Goal: Task Accomplishment & Management: Use online tool/utility

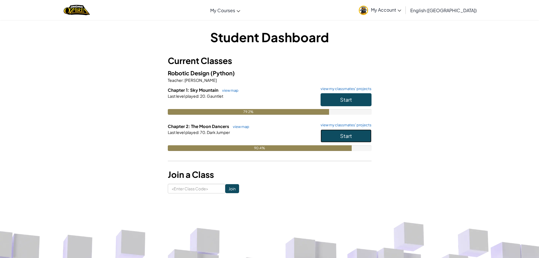
click at [336, 131] on button "Start" at bounding box center [345, 135] width 51 height 13
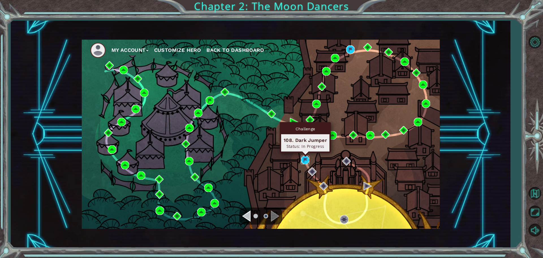
click at [302, 161] on img at bounding box center [305, 160] width 8 height 8
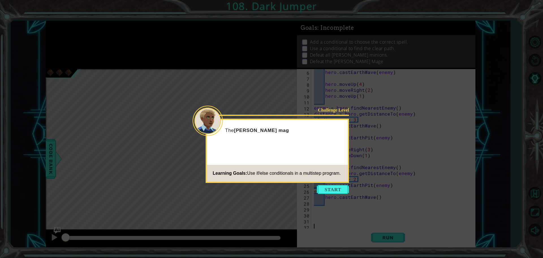
scroll to position [30, 0]
click at [335, 188] on button "Start" at bounding box center [333, 189] width 32 height 9
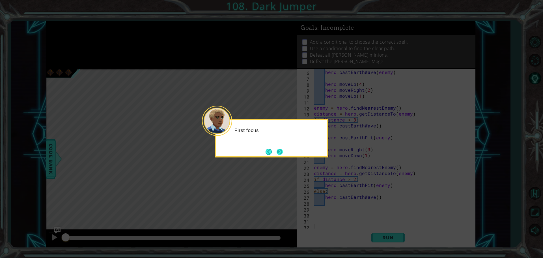
click at [280, 154] on button "Next" at bounding box center [279, 151] width 7 height 7
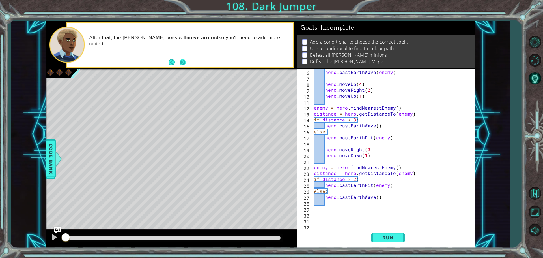
click at [183, 61] on button "Next" at bounding box center [182, 62] width 7 height 7
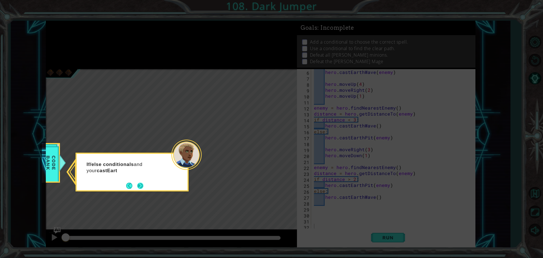
click at [137, 184] on button "Next" at bounding box center [140, 186] width 10 height 10
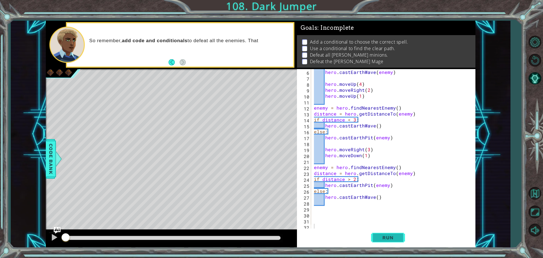
click at [389, 236] on span "Run" at bounding box center [388, 238] width 22 height 6
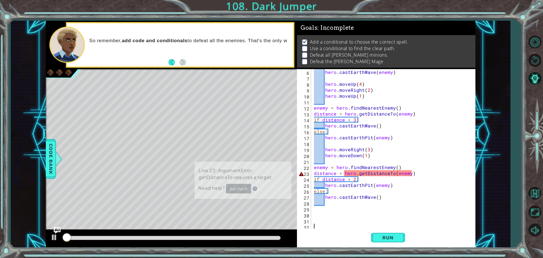
scroll to position [3, 0]
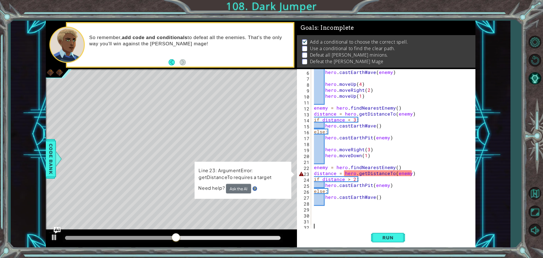
click at [410, 173] on div "hero . [PERSON_NAME] ( enemy ) hero . moveUp ( 4 ) hero . moveRight ( 2 ) hero …" at bounding box center [393, 155] width 160 height 172
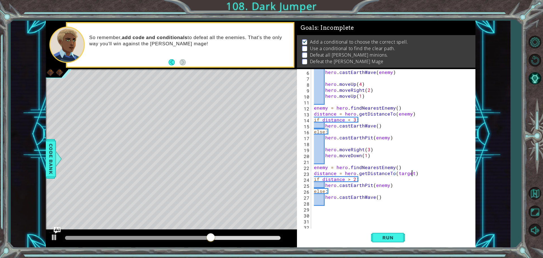
scroll to position [0, 6]
click at [390, 240] on button "Run" at bounding box center [388, 237] width 34 height 18
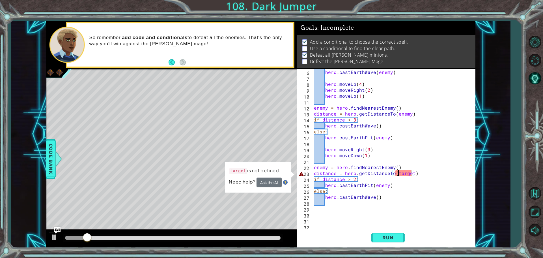
click at [397, 172] on div "hero . [PERSON_NAME] ( enemy ) hero . moveUp ( 4 ) hero . moveRight ( 2 ) hero …" at bounding box center [393, 155] width 160 height 172
click at [412, 172] on div "hero . [PERSON_NAME] ( enemy ) hero . moveUp ( 4 ) hero . moveRight ( 2 ) hero …" at bounding box center [393, 155] width 160 height 172
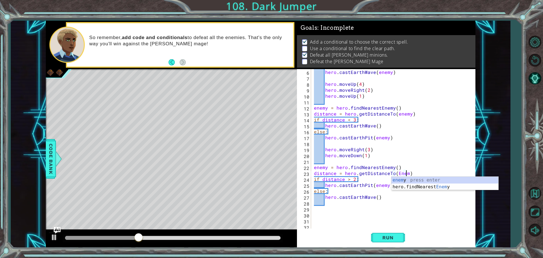
scroll to position [0, 6]
click at [395, 180] on div "enemy press enter hero.findNearest Enemy press enter" at bounding box center [445, 190] width 107 height 27
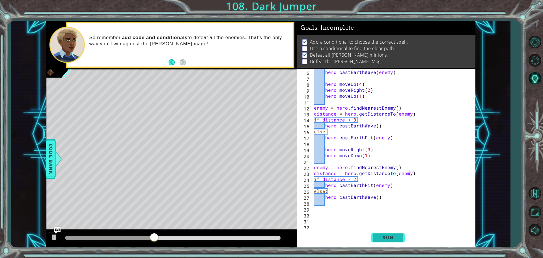
click at [394, 233] on button "Run" at bounding box center [388, 237] width 34 height 18
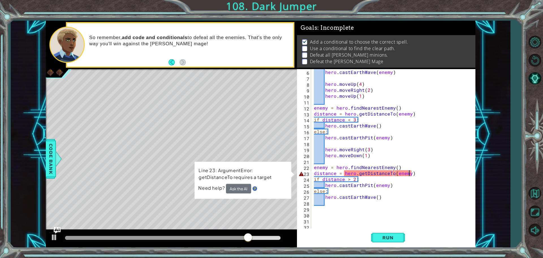
click at [409, 172] on div "hero . [PERSON_NAME] ( enemy ) hero . moveUp ( 4 ) hero . moveRight ( 2 ) hero …" at bounding box center [393, 155] width 160 height 172
click at [413, 177] on div "hero . [PERSON_NAME] ( enemy ) hero . moveUp ( 4 ) hero . moveRight ( 2 ) hero …" at bounding box center [393, 155] width 160 height 172
click at [413, 173] on div "hero . [PERSON_NAME] ( enemy ) hero . moveUp ( 4 ) hero . moveRight ( 2 ) hero …" at bounding box center [393, 155] width 160 height 172
click at [410, 173] on div "hero . [PERSON_NAME] ( enemy ) hero . moveUp ( 4 ) hero . moveRight ( 2 ) hero …" at bounding box center [393, 155] width 160 height 172
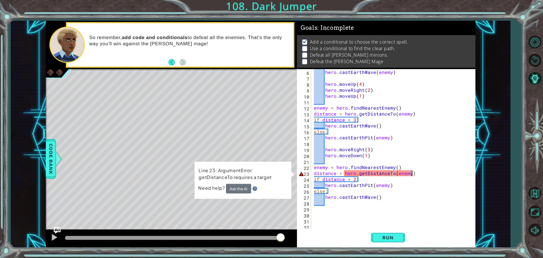
click at [407, 174] on div "hero . [PERSON_NAME] ( enemy ) hero . moveUp ( 4 ) hero . moveRight ( 2 ) hero …" at bounding box center [393, 155] width 160 height 172
click at [408, 173] on div "hero . [PERSON_NAME] ( enemy ) hero . moveUp ( 4 ) hero . moveRight ( 2 ) hero …" at bounding box center [393, 155] width 160 height 172
click at [231, 188] on button "Ask the AI" at bounding box center [238, 189] width 25 height 10
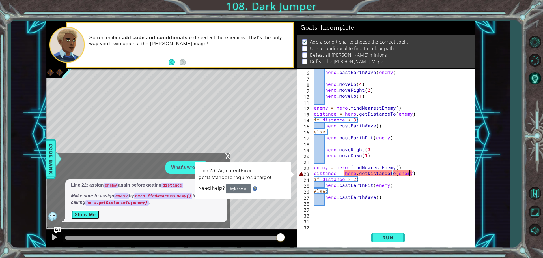
click at [80, 213] on button "Show Me" at bounding box center [85, 214] width 29 height 9
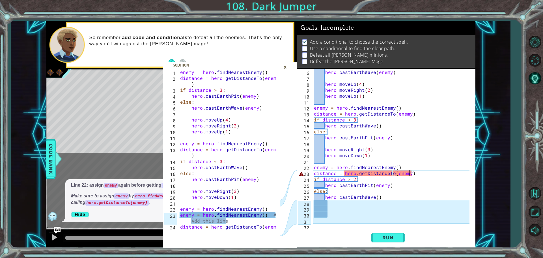
click at [313, 180] on div "hero . [PERSON_NAME] ( enemy ) hero . moveUp ( 4 ) hero . moveRight ( 2 ) hero …" at bounding box center [393, 155] width 160 height 172
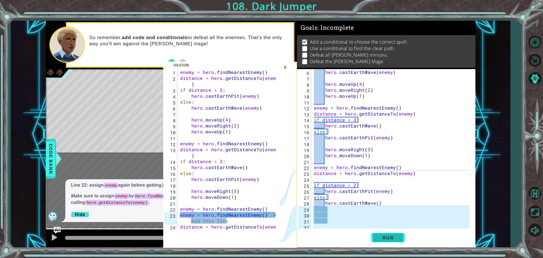
click at [392, 239] on span "Run" at bounding box center [388, 238] width 22 height 6
drag, startPoint x: 285, startPoint y: 61, endPoint x: 283, endPoint y: 68, distance: 7.2
click at [283, 68] on div "1 2 3 4 5 6 7 8 9 10 11 12 13 14 15 16 17 18 19 20 21 22 23 24 enemy = hero . f…" at bounding box center [230, 134] width 134 height 227
click at [283, 68] on div "×" at bounding box center [285, 67] width 9 height 10
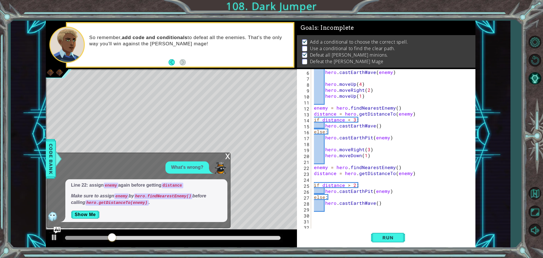
click at [226, 158] on div "x" at bounding box center [227, 156] width 5 height 6
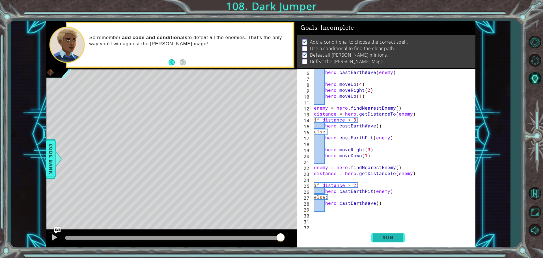
click at [386, 237] on span "Run" at bounding box center [388, 238] width 22 height 6
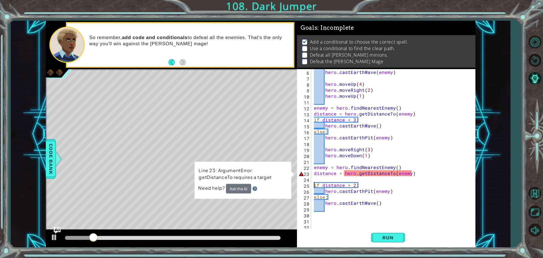
click at [346, 176] on div "hero . [PERSON_NAME] ( enemy ) hero . moveUp ( 4 ) hero . moveRight ( 2 ) hero …" at bounding box center [393, 155] width 160 height 172
type textarea "distance = hero.getDistanceTo(enemy)"
click at [344, 180] on div "hero . [PERSON_NAME] ( enemy ) hero . moveUp ( 4 ) hero . moveRight ( 2 ) hero …" at bounding box center [393, 155] width 160 height 172
click at [365, 173] on div "hero . [PERSON_NAME] ( enemy ) hero . moveUp ( 4 ) hero . moveRight ( 2 ) hero …" at bounding box center [393, 155] width 160 height 172
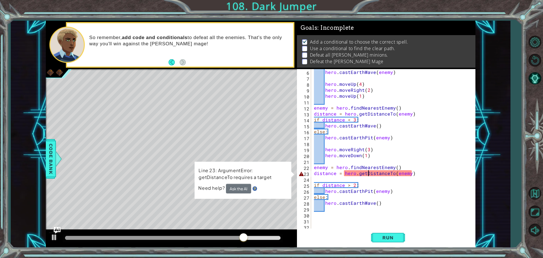
click at [369, 172] on div "hero . [PERSON_NAME] ( enemy ) hero . moveUp ( 4 ) hero . moveRight ( 2 ) hero …" at bounding box center [393, 155] width 160 height 172
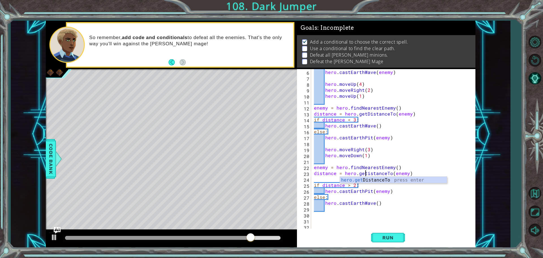
scroll to position [0, 3]
click at [372, 180] on div "hero.getD istanceTo press enter" at bounding box center [393, 187] width 107 height 20
click at [415, 171] on div "hero . [PERSON_NAME] ( enemy ) hero . moveUp ( 4 ) hero . moveRight ( 2 ) hero …" at bounding box center [393, 155] width 160 height 172
type textarea "distance = hero.getDistanceTo(enemy)"
click at [387, 240] on button "Run" at bounding box center [388, 237] width 34 height 18
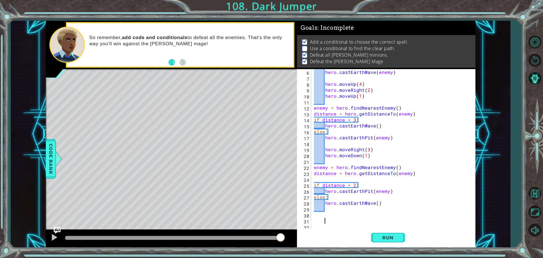
click at [325, 218] on div "hero . [PERSON_NAME] ( enemy ) hero . moveUp ( 4 ) hero . moveRight ( 2 ) hero …" at bounding box center [393, 155] width 160 height 172
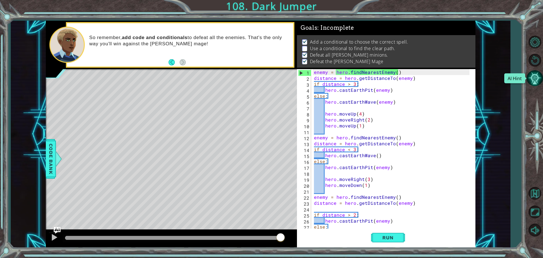
click at [532, 75] on button "AI Hint" at bounding box center [535, 78] width 16 height 16
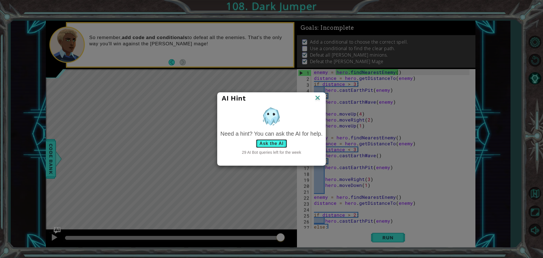
click at [260, 144] on button "Ask the AI" at bounding box center [271, 143] width 31 height 9
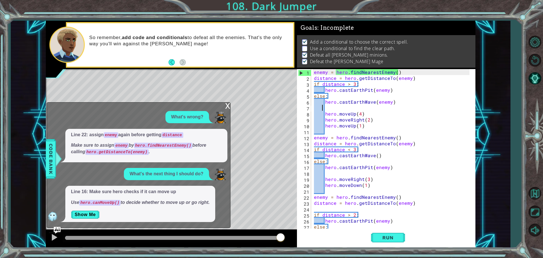
click at [322, 108] on div "enemy = hero . findNearestEnemy ( ) distance = hero . getDistanceTo ( enemy ) i…" at bounding box center [393, 155] width 160 height 172
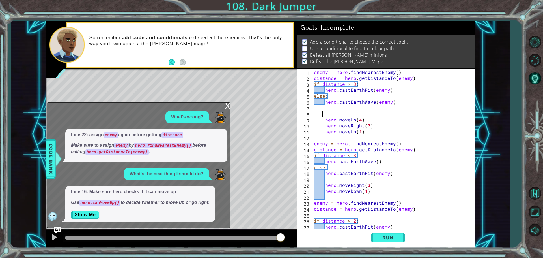
scroll to position [0, 1]
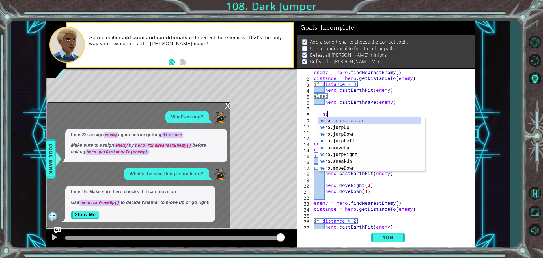
type textarea "hec"
click at [334, 122] on div "he ro. c anMoveUp press enter he ro. c anMoveDown press enter he ro. c anMoveLe…" at bounding box center [371, 151] width 107 height 68
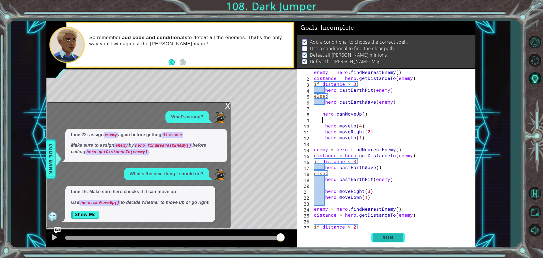
click at [393, 240] on span "Run" at bounding box center [388, 238] width 22 height 6
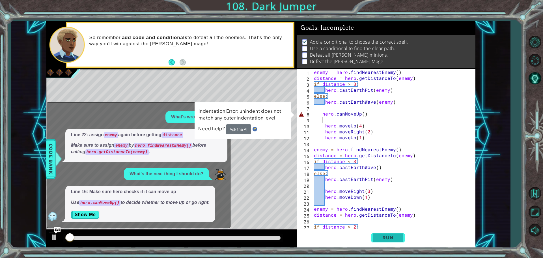
click at [394, 239] on span "Run" at bounding box center [388, 238] width 22 height 6
click at [321, 111] on div "enemy = hero . findNearestEnemy ( ) distance = hero . getDistanceTo ( enemy ) i…" at bounding box center [393, 155] width 160 height 172
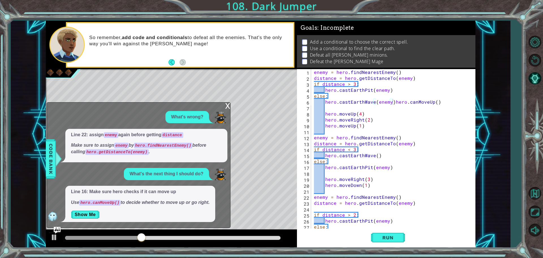
drag, startPoint x: 403, startPoint y: 215, endPoint x: 393, endPoint y: 103, distance: 112.5
click at [393, 103] on div "enemy = hero . findNearestEnemy ( ) distance = hero . getDistanceTo ( enemy ) i…" at bounding box center [393, 155] width 160 height 172
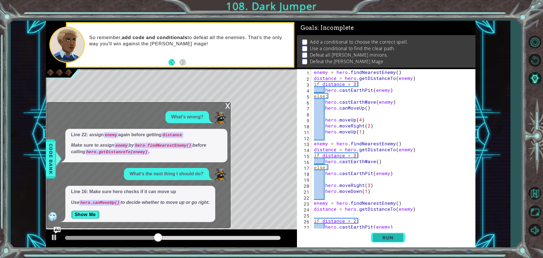
click at [377, 239] on span "Run" at bounding box center [388, 238] width 22 height 6
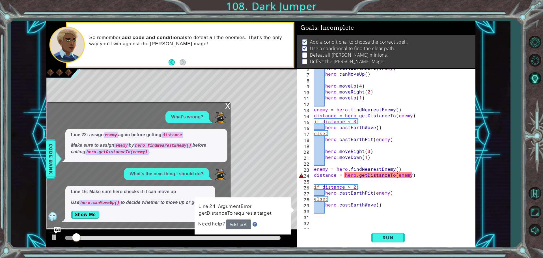
scroll to position [42, 0]
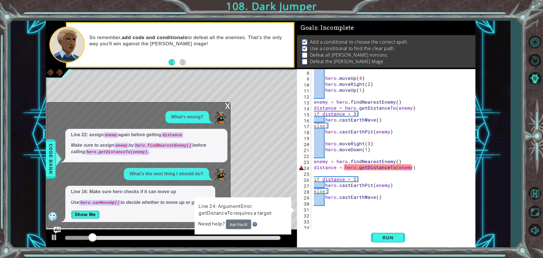
click at [371, 167] on div "hero . moveUp ( 4 ) hero . moveRight ( 2 ) hero . moveUp ( 1 ) enemy = hero . f…" at bounding box center [393, 155] width 160 height 172
click at [408, 169] on div "hero . moveUp ( 4 ) hero . moveRight ( 2 ) hero . moveUp ( 1 ) enemy = hero . f…" at bounding box center [393, 155] width 160 height 172
click at [368, 167] on div "hero . moveUp ( 4 ) hero . moveRight ( 2 ) hero . moveUp ( 1 ) enemy = hero . f…" at bounding box center [393, 155] width 160 height 172
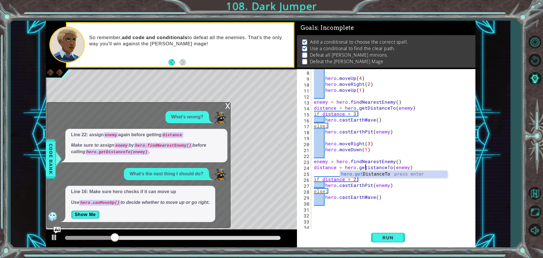
scroll to position [0, 3]
click at [374, 175] on div "hero.getD istanceTo press enter" at bounding box center [393, 181] width 107 height 20
click at [415, 166] on div "hero . moveUp ( 4 ) hero . moveRight ( 2 ) hero . moveUp ( 1 ) enemy = hero . f…" at bounding box center [393, 155] width 160 height 172
type textarea "distance = hero.getDistanceTo(enemy)"
click at [386, 238] on span "Run" at bounding box center [388, 238] width 22 height 6
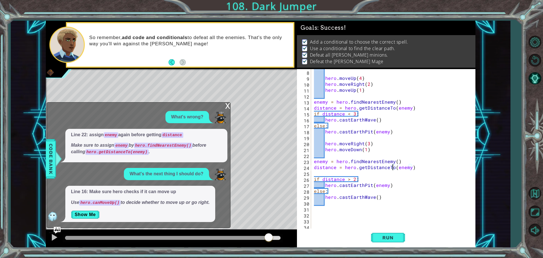
drag, startPoint x: 81, startPoint y: 237, endPoint x: 271, endPoint y: 231, distance: 190.5
click at [269, 231] on div at bounding box center [171, 238] width 251 height 18
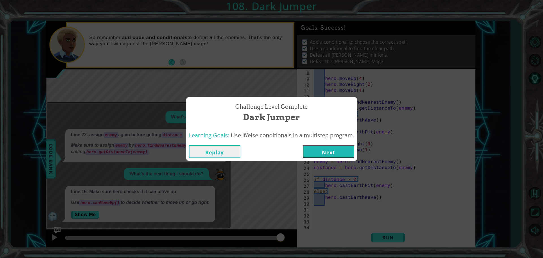
click at [310, 151] on button "Next" at bounding box center [328, 151] width 51 height 13
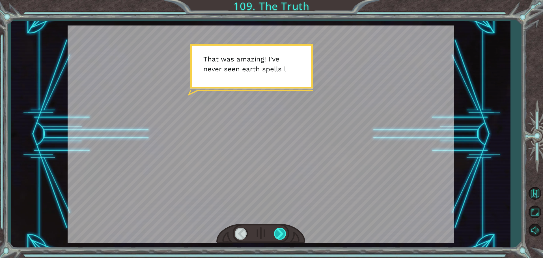
click at [276, 236] on div at bounding box center [280, 233] width 13 height 12
click at [277, 236] on div at bounding box center [280, 233] width 13 height 12
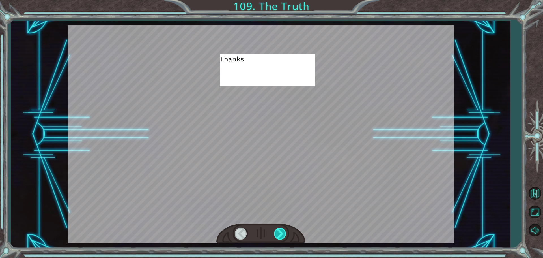
click at [277, 236] on div at bounding box center [280, 233] width 13 height 12
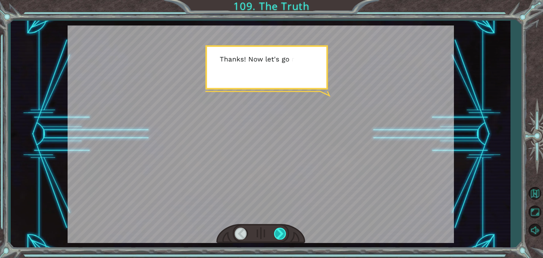
click at [277, 236] on div at bounding box center [280, 233] width 13 height 12
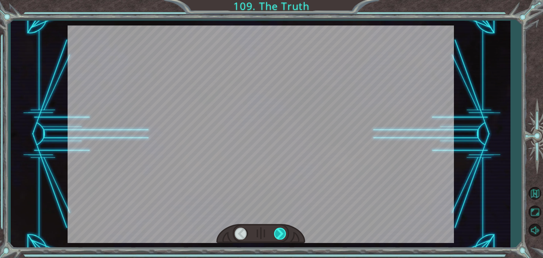
click at [279, 233] on div at bounding box center [280, 233] width 13 height 12
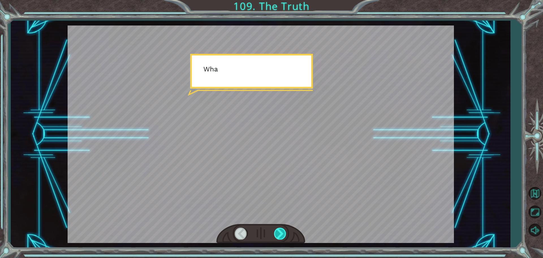
click at [279, 233] on div at bounding box center [280, 233] width 13 height 12
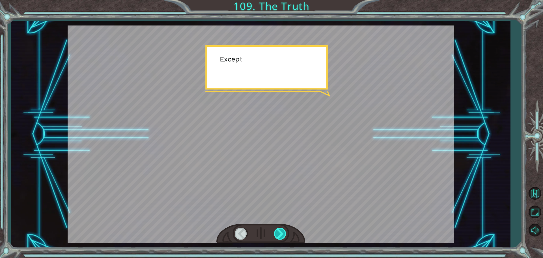
click at [279, 233] on div at bounding box center [280, 233] width 13 height 12
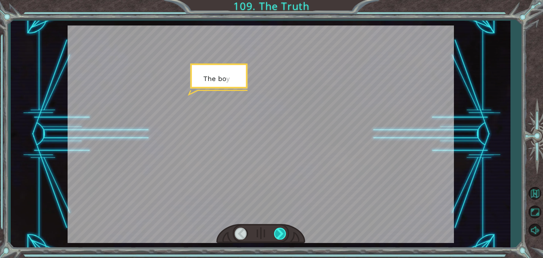
click at [279, 233] on div at bounding box center [280, 233] width 13 height 12
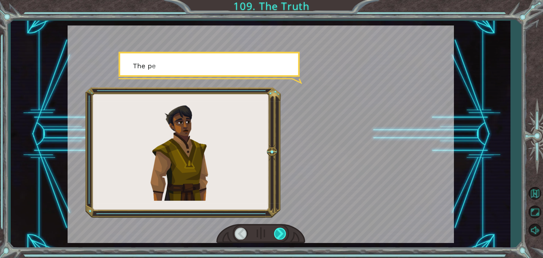
click at [279, 233] on div at bounding box center [280, 233] width 13 height 12
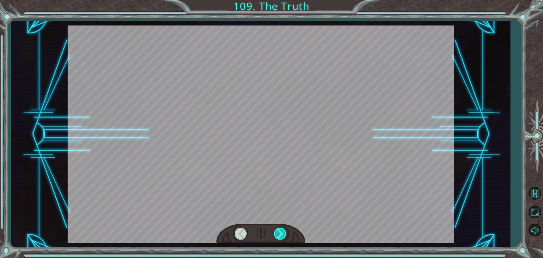
click at [279, 233] on div at bounding box center [280, 233] width 13 height 12
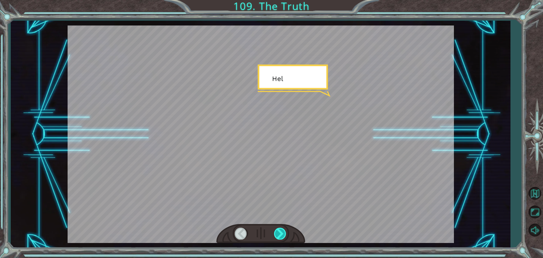
click at [279, 233] on div at bounding box center [280, 233] width 13 height 12
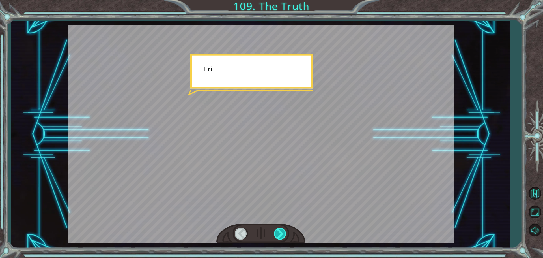
click at [279, 233] on div at bounding box center [280, 233] width 13 height 12
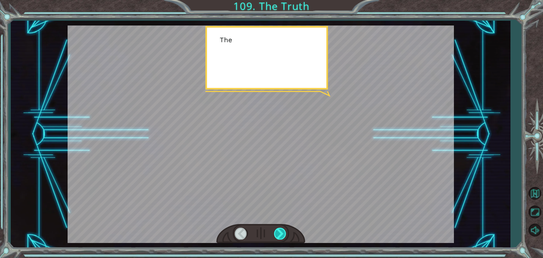
click at [279, 233] on div at bounding box center [280, 233] width 13 height 12
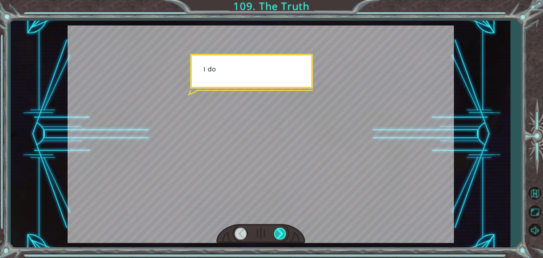
click at [279, 233] on div at bounding box center [280, 233] width 13 height 12
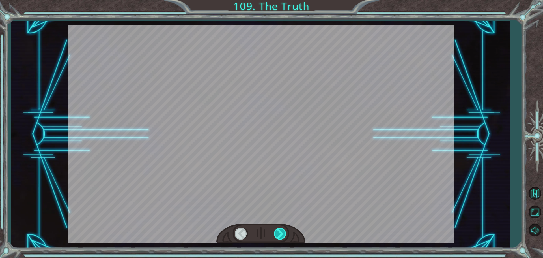
click at [279, 233] on div at bounding box center [280, 233] width 13 height 12
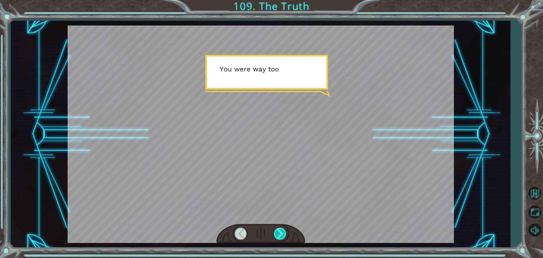
click at [279, 233] on div at bounding box center [280, 233] width 13 height 12
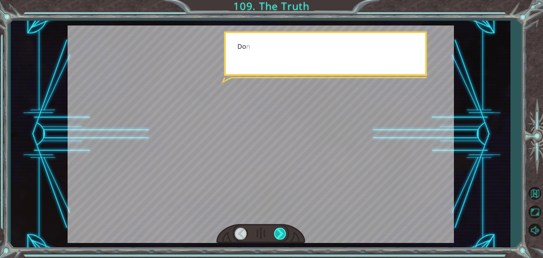
click at [279, 233] on div at bounding box center [280, 233] width 13 height 12
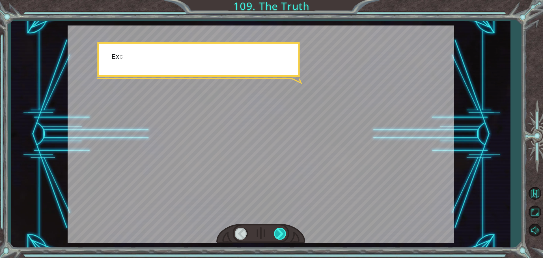
click at [279, 233] on div at bounding box center [280, 233] width 13 height 12
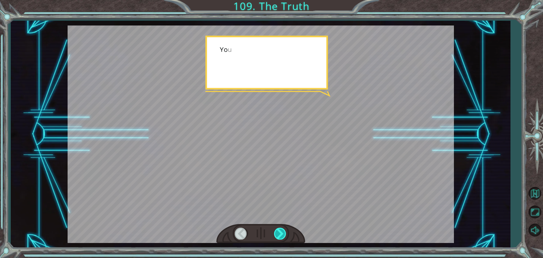
click at [279, 233] on div at bounding box center [280, 233] width 13 height 12
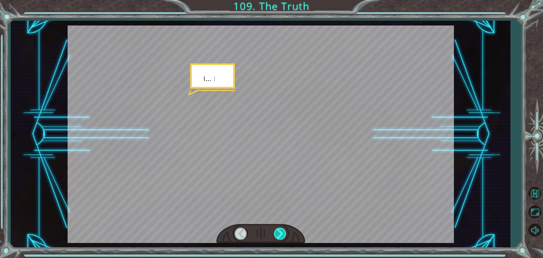
click at [279, 233] on div at bounding box center [280, 233] width 13 height 12
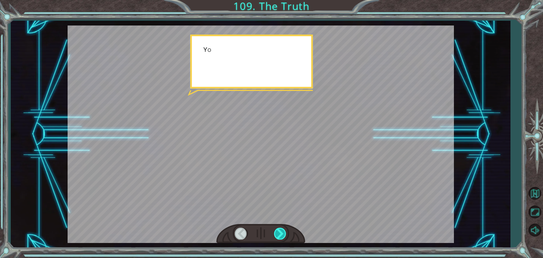
click at [279, 233] on div at bounding box center [280, 233] width 13 height 12
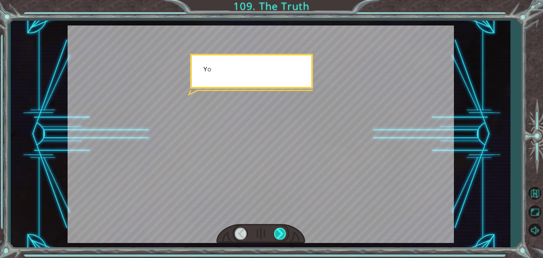
click at [279, 233] on div at bounding box center [280, 233] width 13 height 12
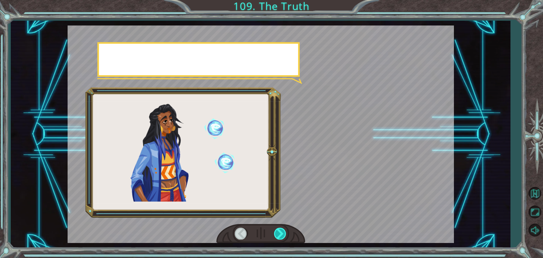
click at [279, 233] on div at bounding box center [280, 233] width 13 height 12
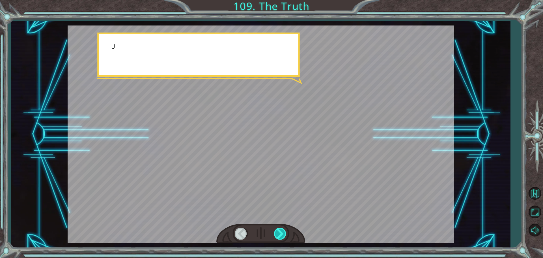
click at [279, 233] on div at bounding box center [280, 233] width 13 height 12
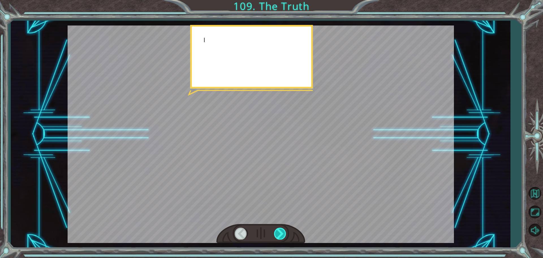
click at [279, 233] on div at bounding box center [280, 233] width 13 height 12
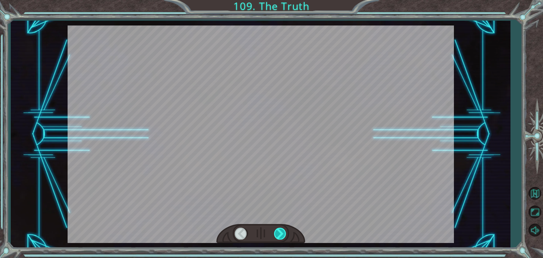
click at [279, 233] on div at bounding box center [280, 233] width 13 height 12
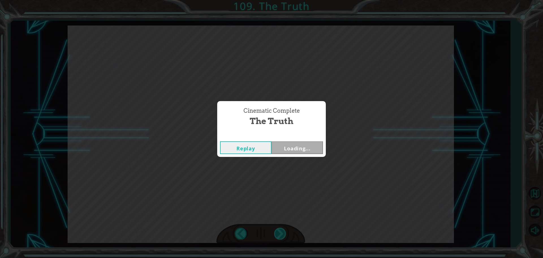
click at [279, 0] on div "T h a t w a s a m a z i n g ! I ' v e n e v e r s e e n e a r t h s p e l l s l…" at bounding box center [271, 0] width 543 height 0
click at [279, 233] on div "Cinematic Complete The Truth Replay Locked" at bounding box center [271, 129] width 543 height 258
click at [287, 135] on button "Back to Dashboard" at bounding box center [293, 134] width 41 height 10
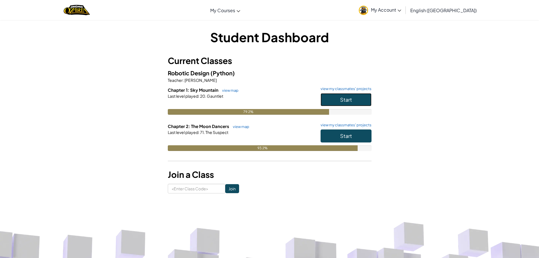
click at [328, 97] on button "Start" at bounding box center [345, 99] width 51 height 13
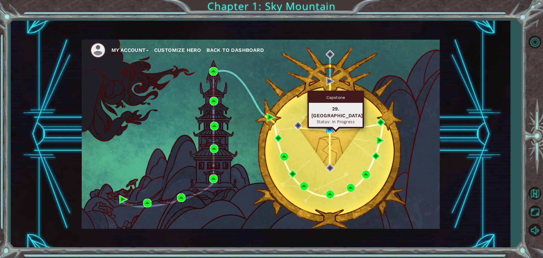
click at [329, 126] on img at bounding box center [330, 128] width 8 height 8
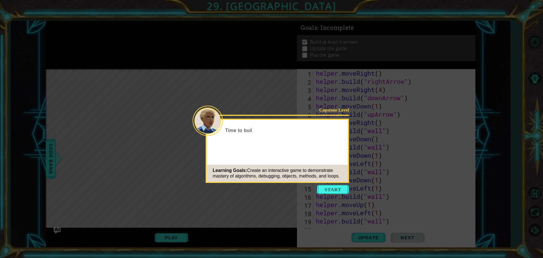
click at [330, 186] on button "Start" at bounding box center [333, 189] width 32 height 9
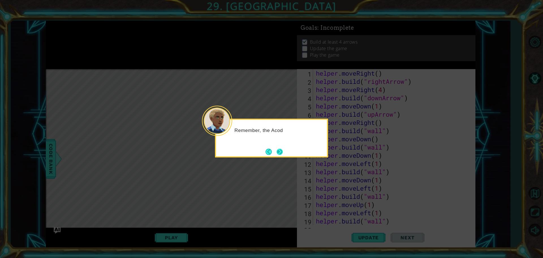
click at [277, 154] on button "Next" at bounding box center [280, 152] width 8 height 8
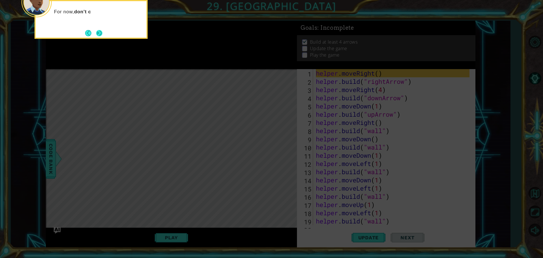
click at [97, 34] on button "Next" at bounding box center [99, 33] width 8 height 8
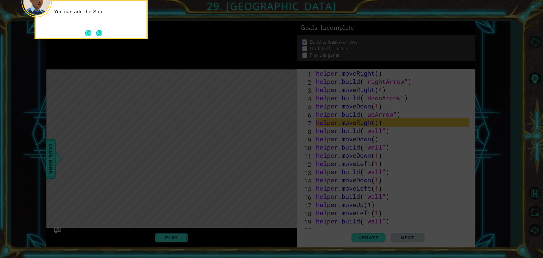
click at [98, 30] on button "Next" at bounding box center [99, 33] width 7 height 7
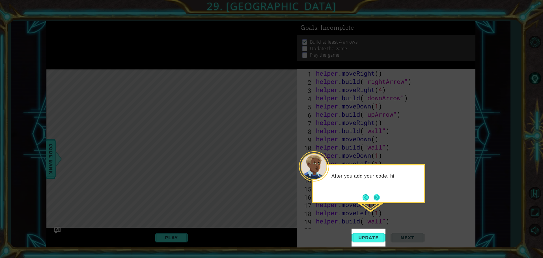
click at [376, 201] on button "Next" at bounding box center [377, 197] width 8 height 8
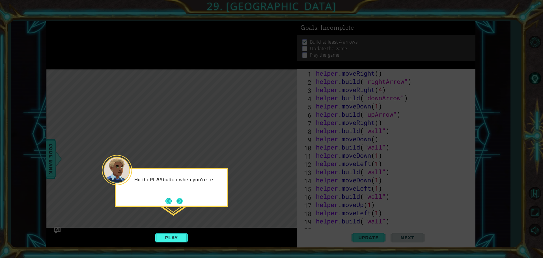
click at [177, 199] on button "Next" at bounding box center [179, 200] width 10 height 10
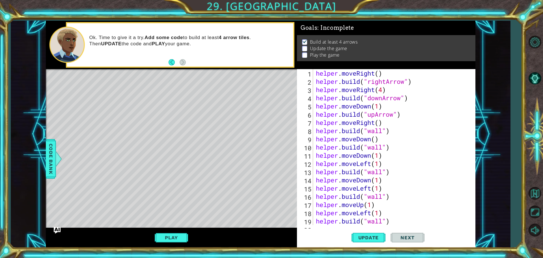
scroll to position [49, 0]
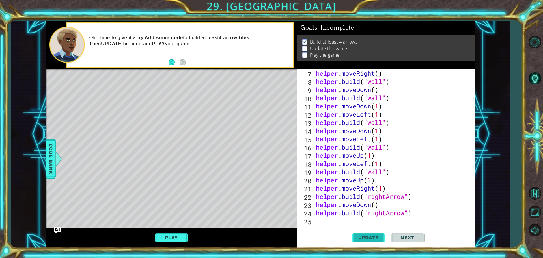
click at [378, 238] on span "Update" at bounding box center [369, 238] width 32 height 6
